Goal: Task Accomplishment & Management: Manage account settings

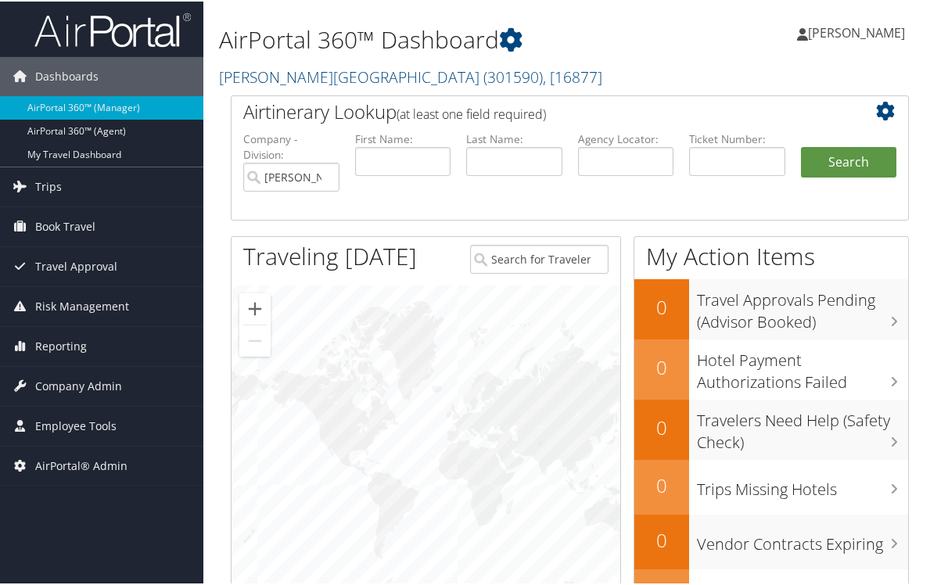
drag, startPoint x: 407, startPoint y: 319, endPoint x: 387, endPoint y: 275, distance: 49.0
click at [407, 319] on div at bounding box center [426, 450] width 389 height 333
click at [49, 379] on span "Company Admin" at bounding box center [78, 384] width 87 height 39
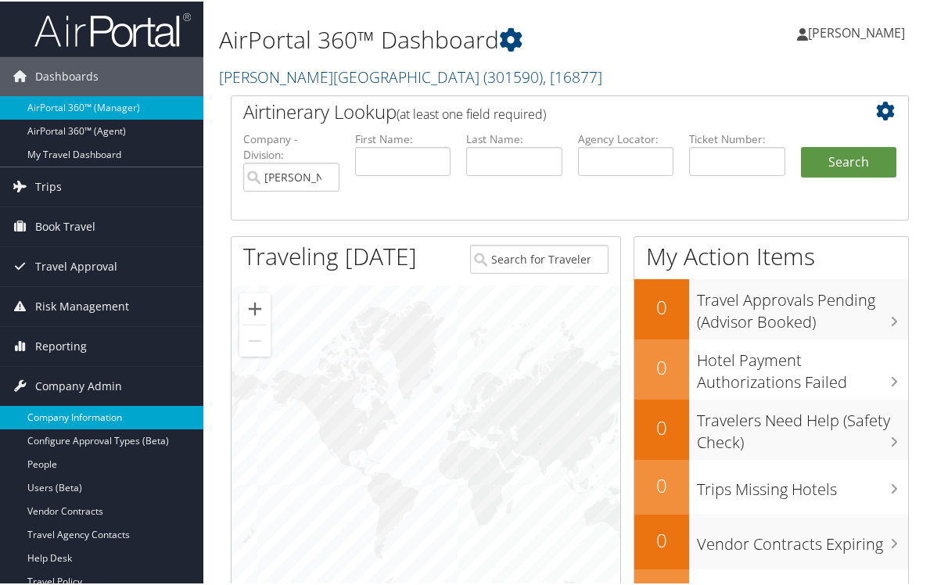
click at [88, 418] on link "Company Information" at bounding box center [101, 416] width 203 height 23
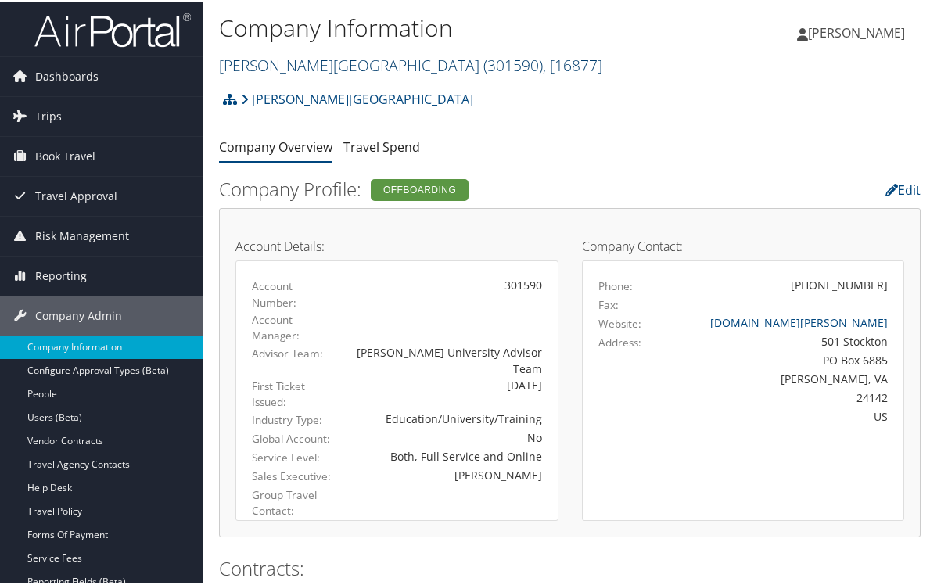
click at [543, 69] on span ", [ 16877 ]" at bounding box center [572, 63] width 59 height 21
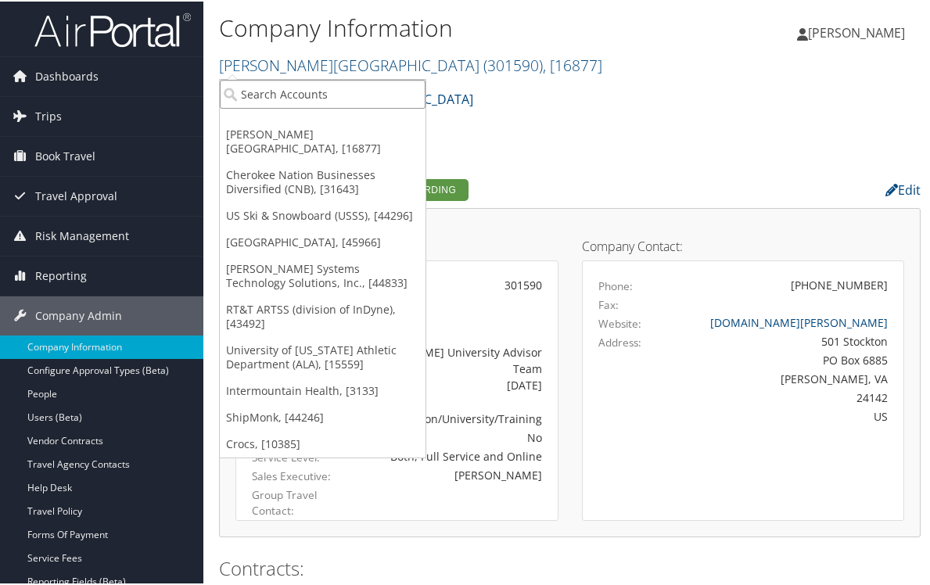
click at [358, 103] on input "search" at bounding box center [323, 92] width 206 height 29
type input "young [PERSON_NAME] college"
click at [369, 98] on input "young [PERSON_NAME] college" at bounding box center [323, 92] width 206 height 29
type input "young [PERSON_NAME]"
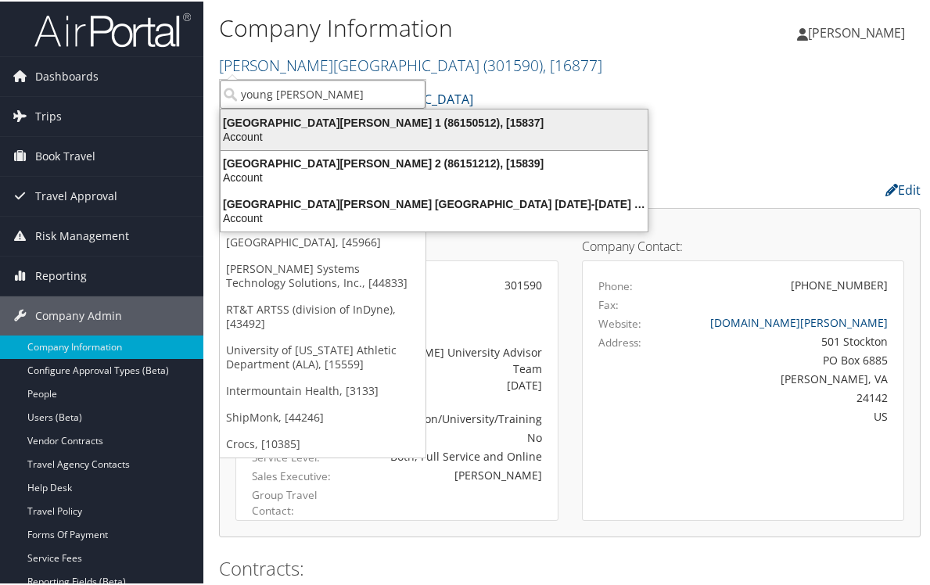
click at [401, 123] on div "[GEOGRAPHIC_DATA][PERSON_NAME] 1 (86150512), [15837]" at bounding box center [434, 121] width 446 height 14
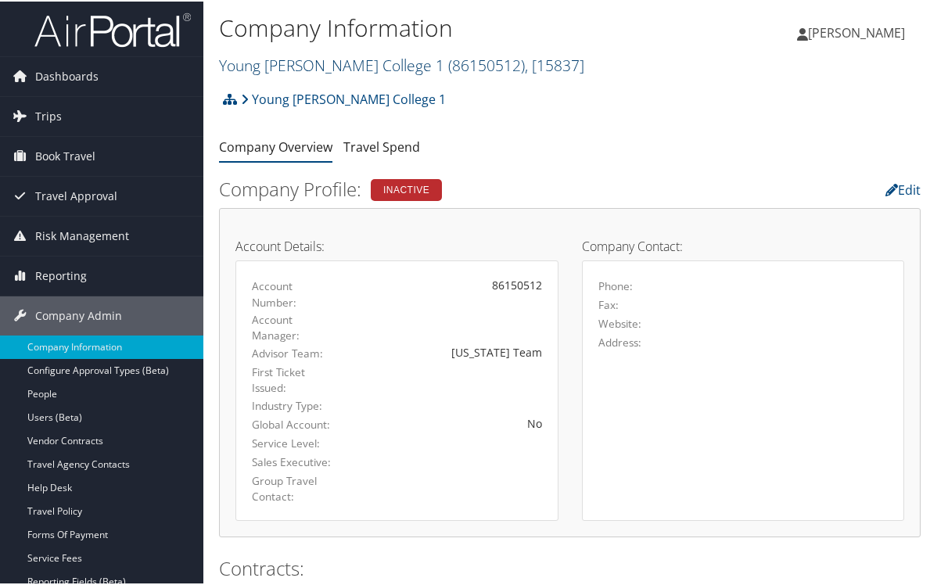
click at [448, 63] on span "( 86150512 )" at bounding box center [486, 63] width 77 height 21
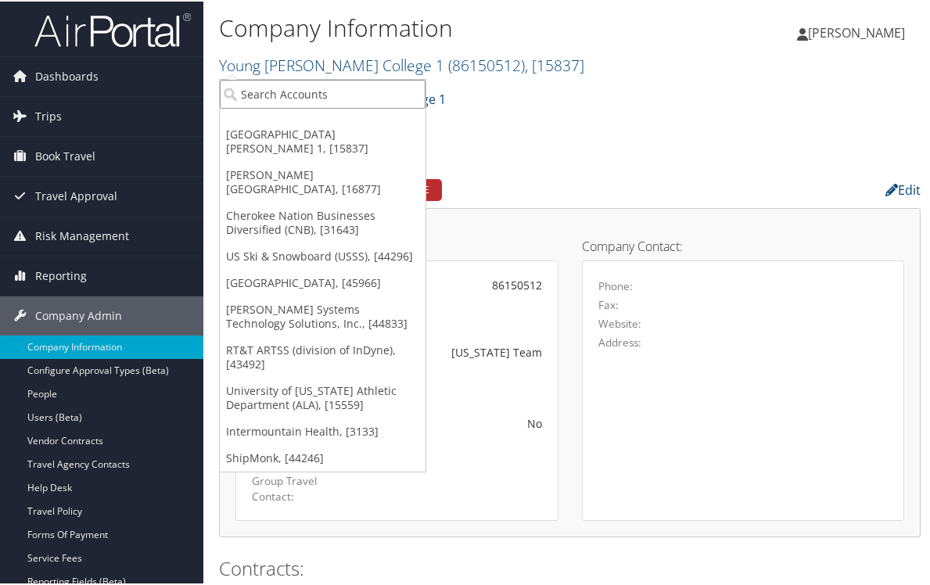
click at [380, 98] on input "search" at bounding box center [323, 92] width 206 height 29
type input "young [PERSON_NAME]"
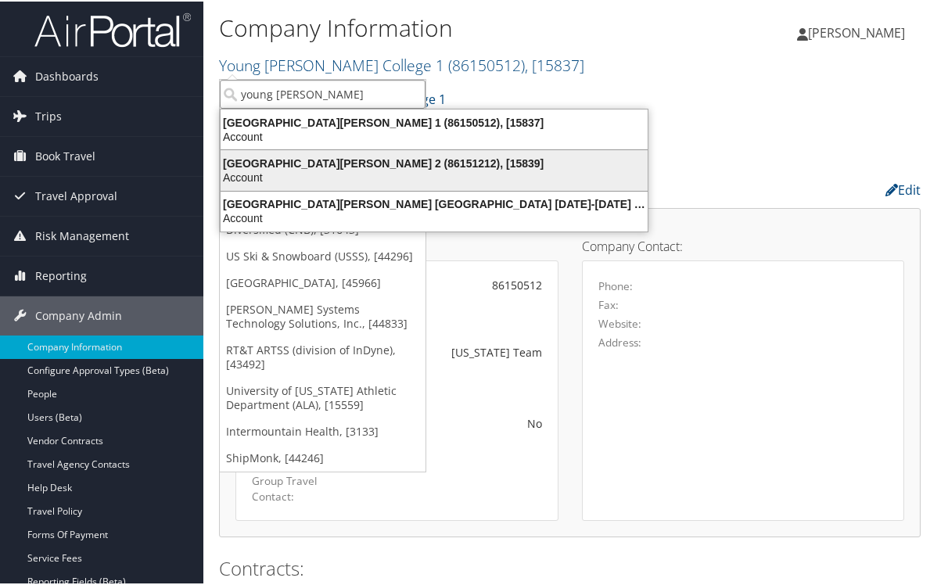
click at [391, 160] on div "Young Harris College 2 (86151212), [15839]" at bounding box center [434, 162] width 446 height 14
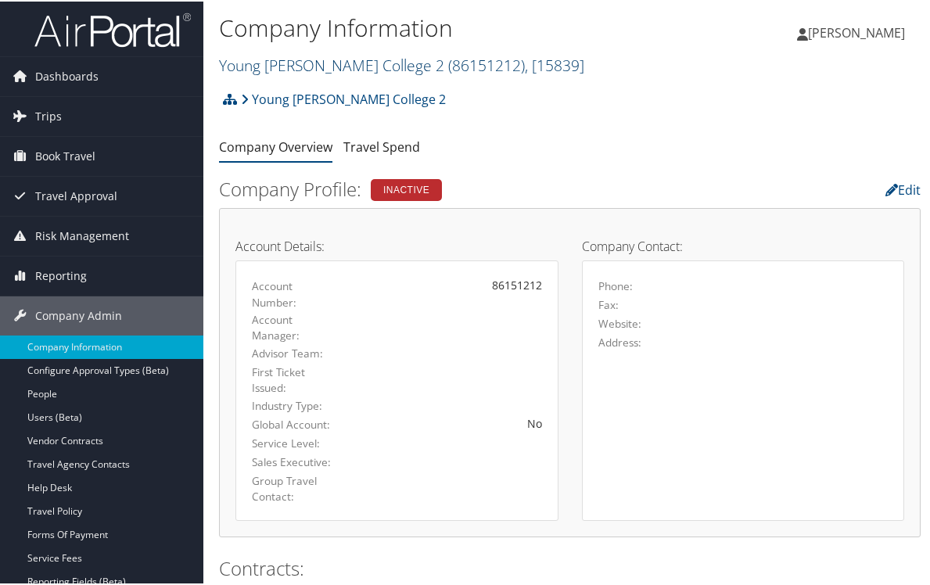
click at [448, 62] on span "( 86151212 )" at bounding box center [486, 63] width 77 height 21
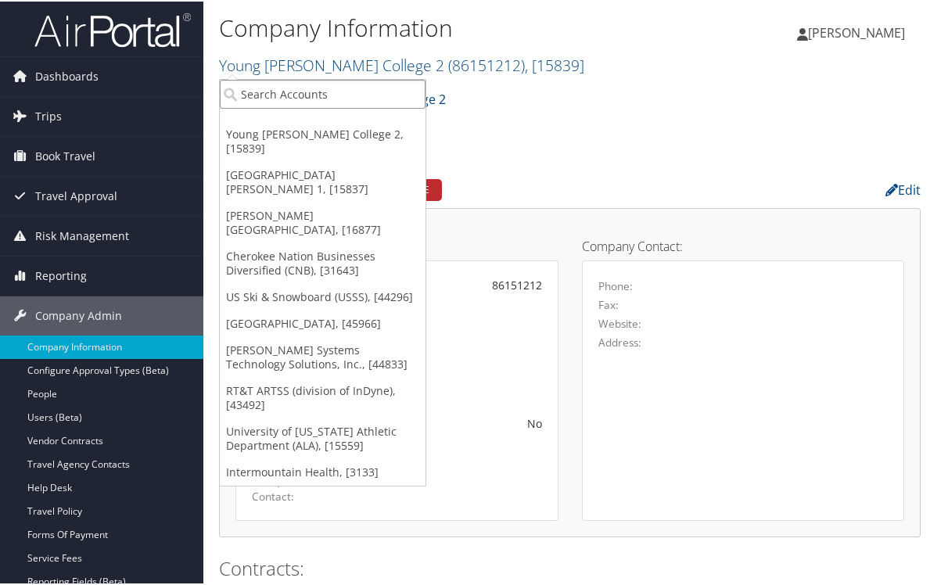
click at [354, 94] on input "search" at bounding box center [323, 92] width 206 height 29
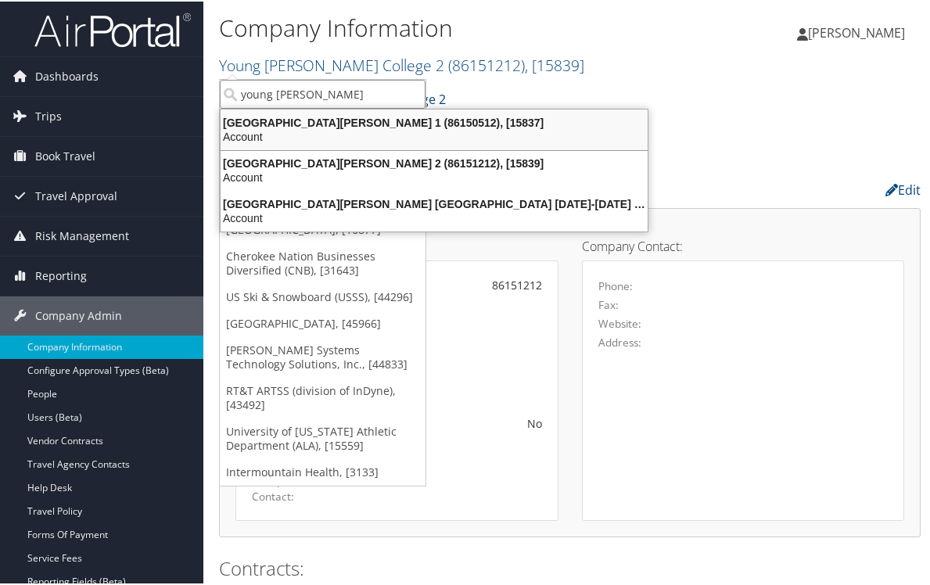
type input "young [PERSON_NAME]"
click at [615, 88] on div "Young Harris College 2 Account Structure Young Harris College 2 (86151212) INAC…" at bounding box center [570, 103] width 702 height 42
